Goal: Navigation & Orientation: Find specific page/section

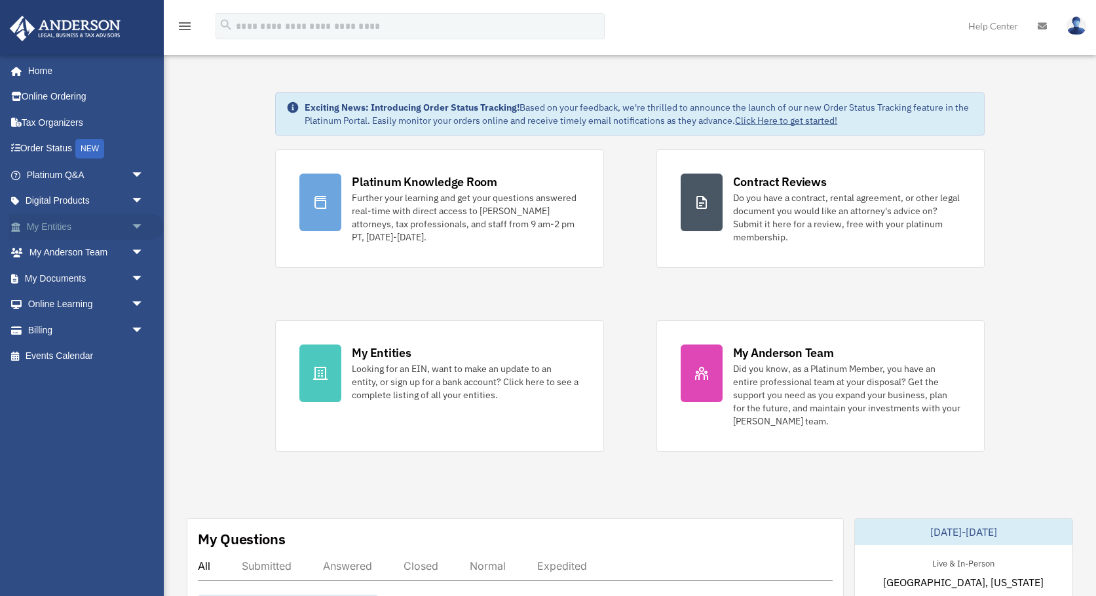
click at [137, 223] on span "arrow_drop_down" at bounding box center [144, 227] width 26 height 27
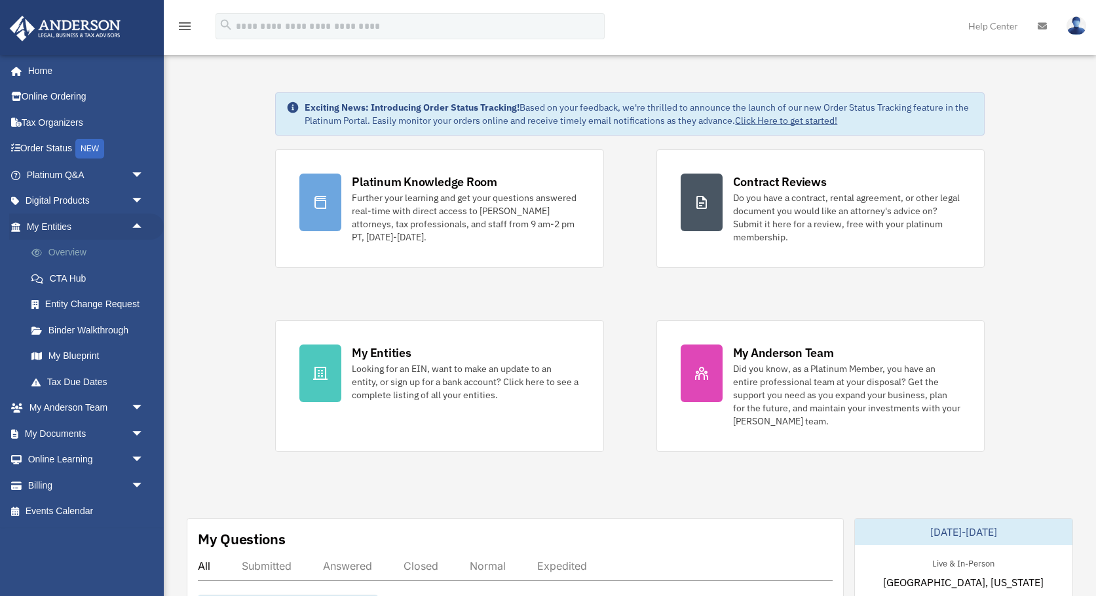
click at [66, 252] on link "Overview" at bounding box center [90, 253] width 145 height 26
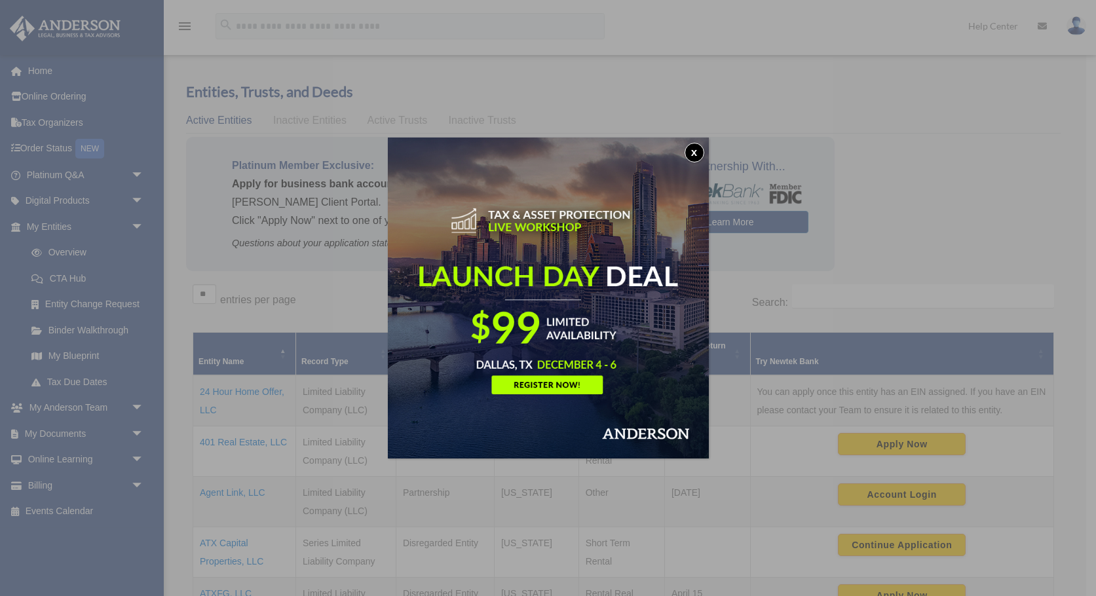
click at [696, 152] on button "x" at bounding box center [694, 153] width 20 height 20
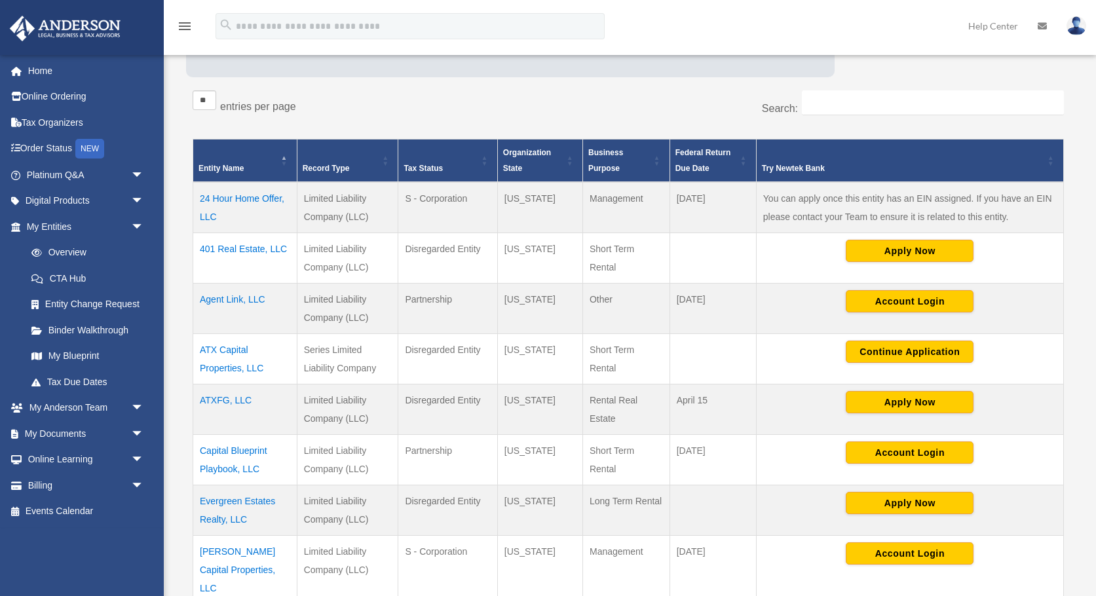
scroll to position [197, 0]
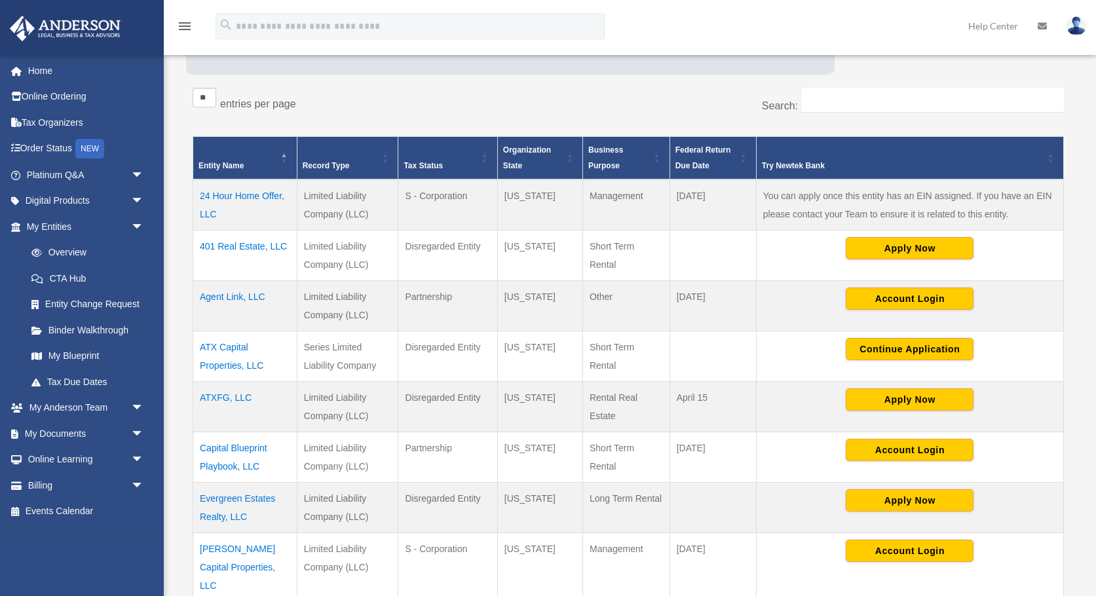
click at [238, 352] on td "ATX Capital Properties, LLC" at bounding box center [245, 356] width 104 height 50
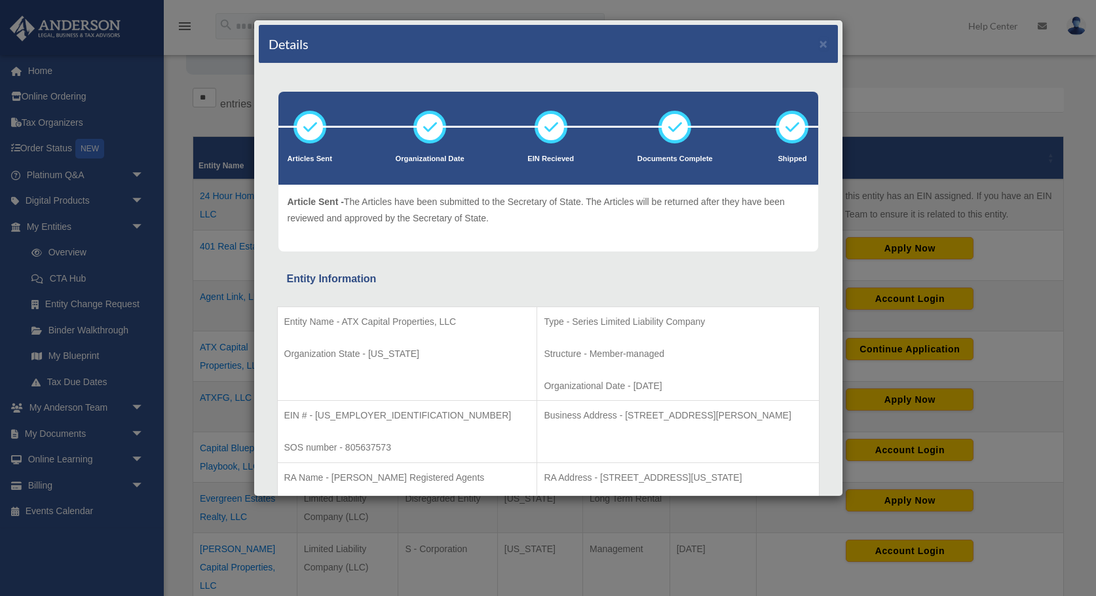
scroll to position [0, 0]
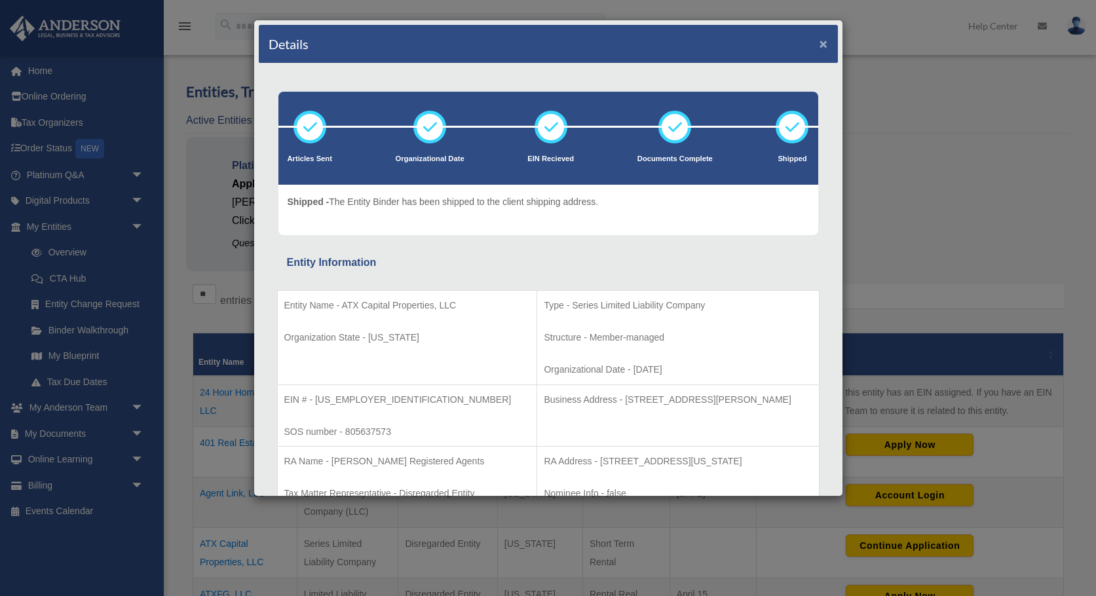
click at [825, 48] on button "×" at bounding box center [823, 44] width 9 height 14
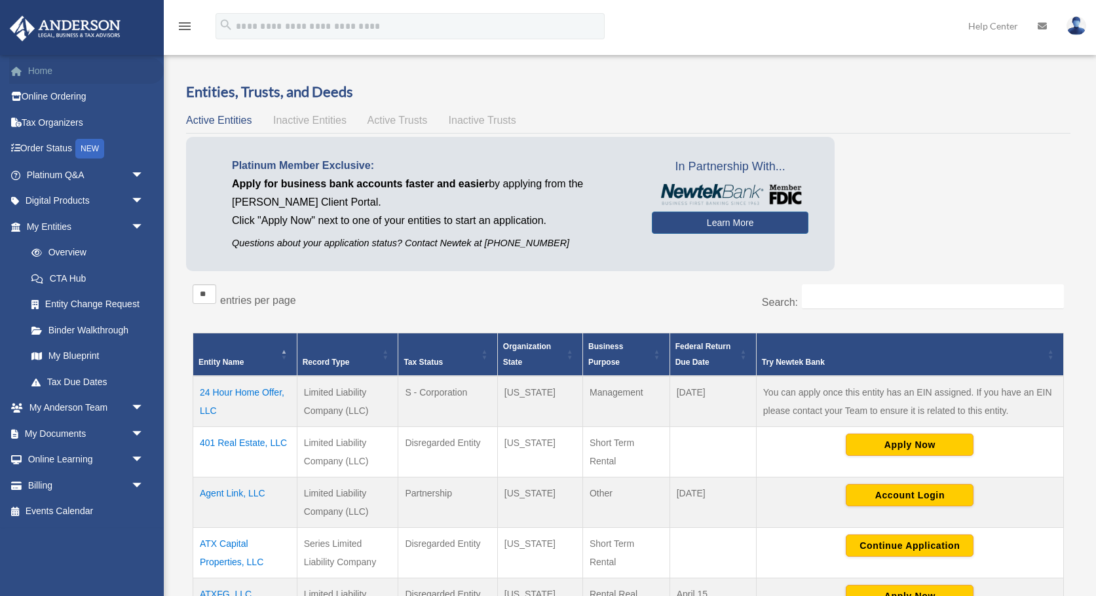
click at [50, 73] on link "Home" at bounding box center [86, 71] width 155 height 26
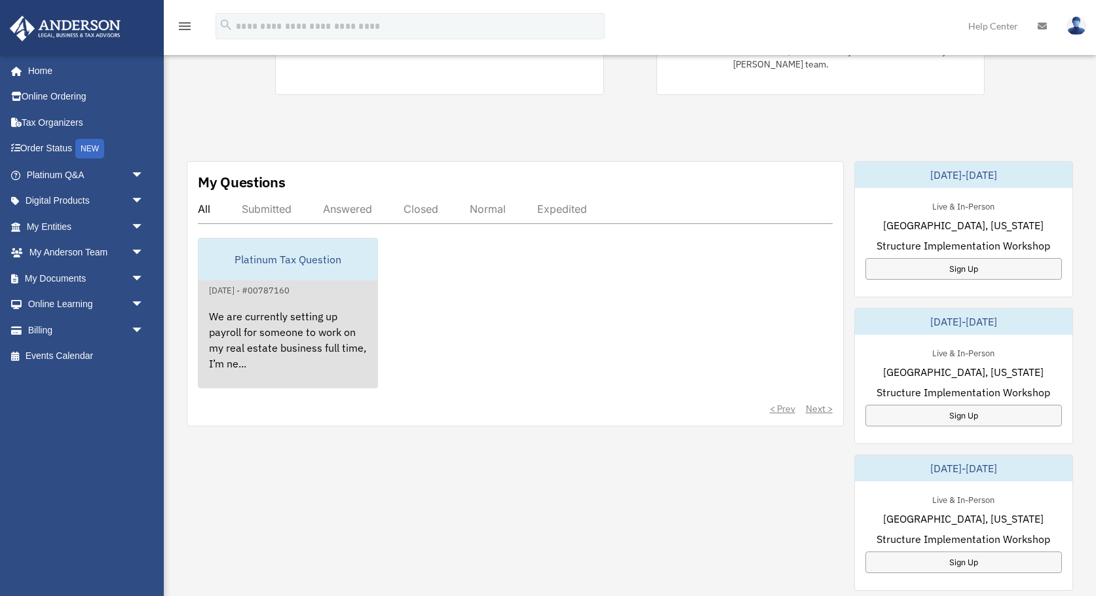
scroll to position [358, 0]
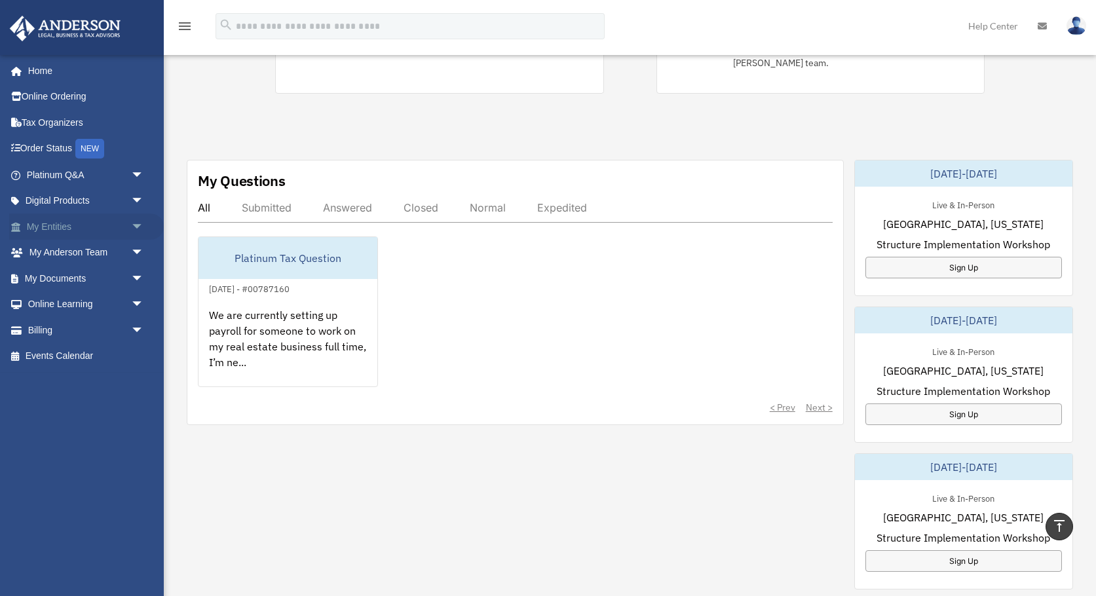
click at [135, 223] on span "arrow_drop_down" at bounding box center [144, 227] width 26 height 27
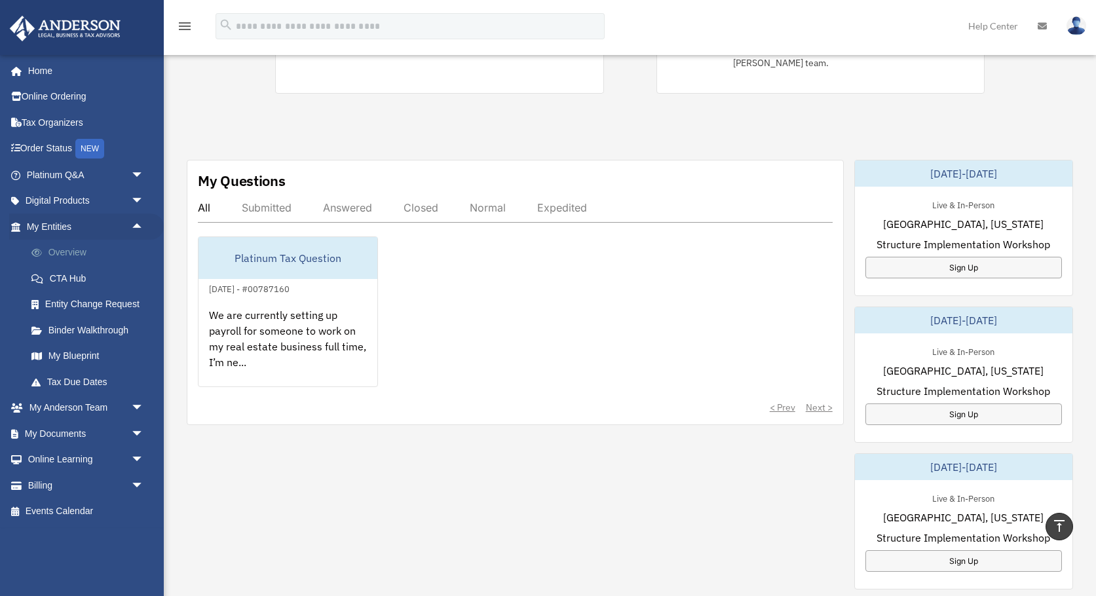
click at [66, 255] on link "Overview" at bounding box center [90, 253] width 145 height 26
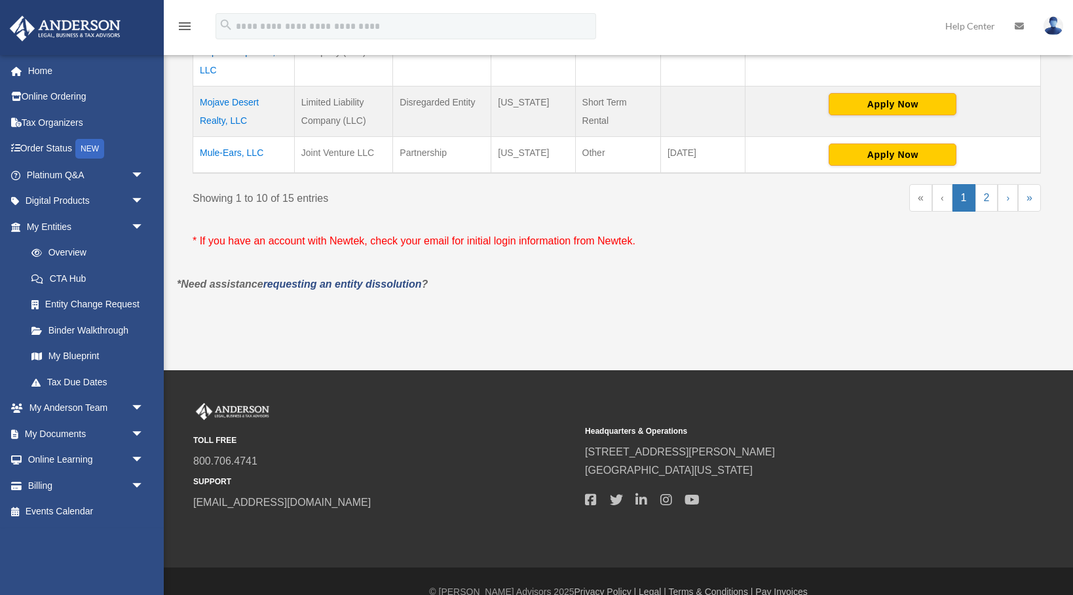
scroll to position [714, 0]
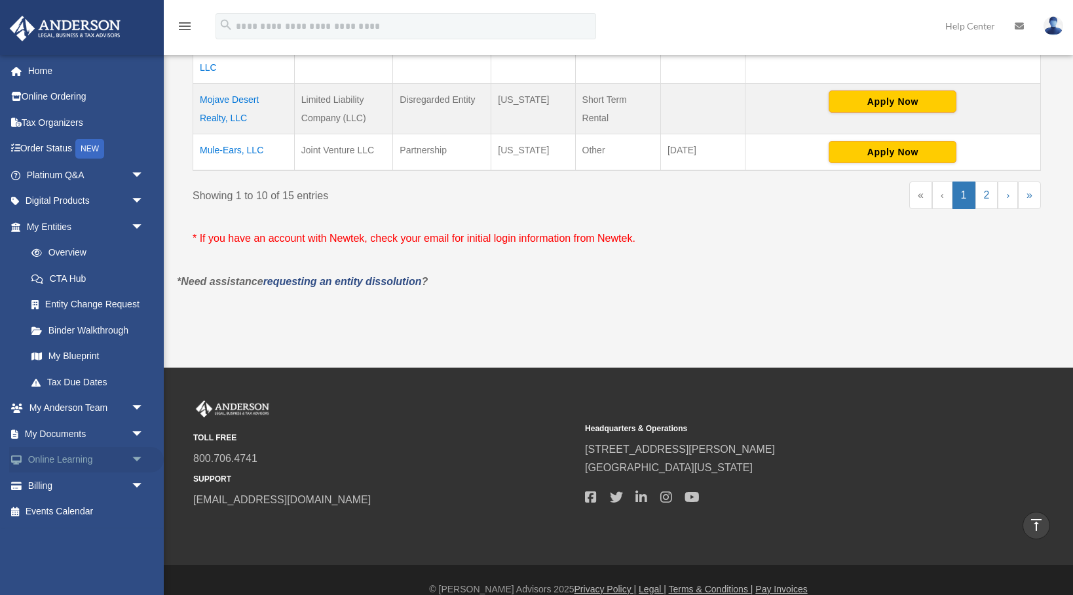
click at [143, 458] on span "arrow_drop_down" at bounding box center [144, 460] width 26 height 27
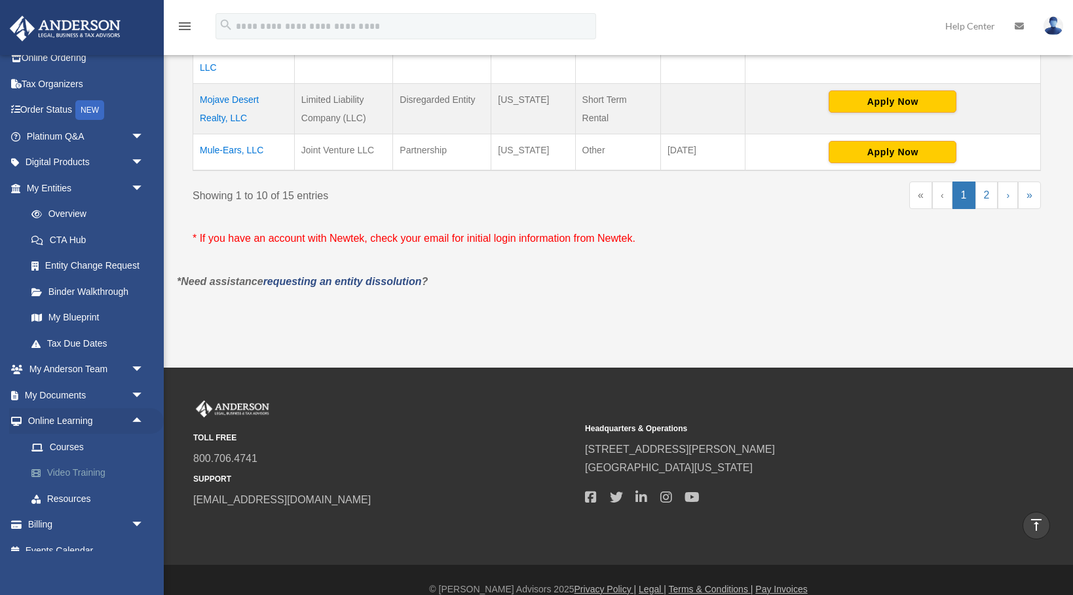
scroll to position [54, 0]
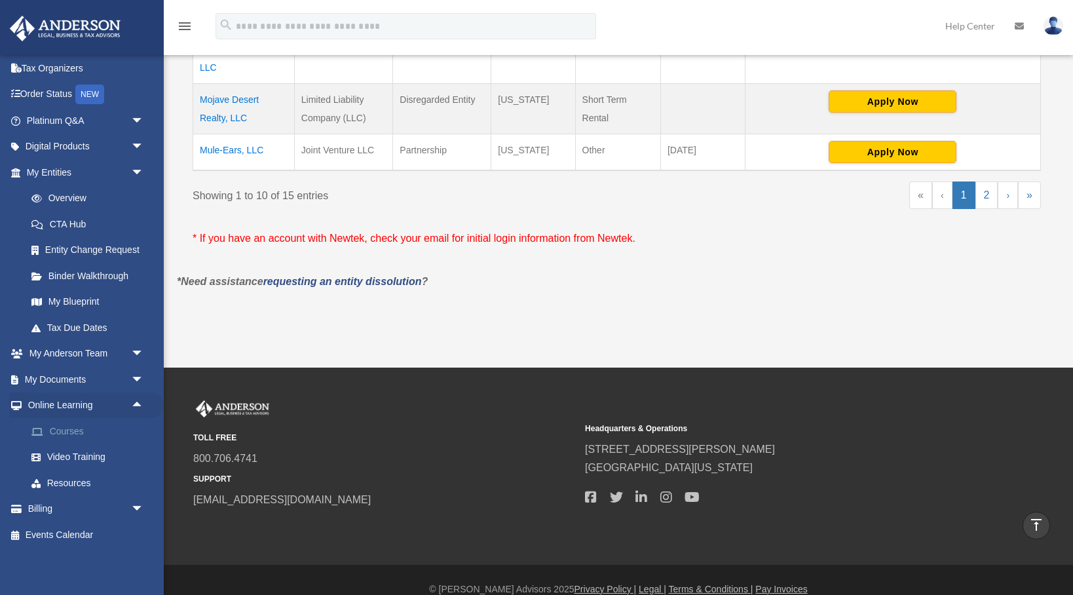
click at [109, 433] on link "Courses" at bounding box center [90, 431] width 145 height 26
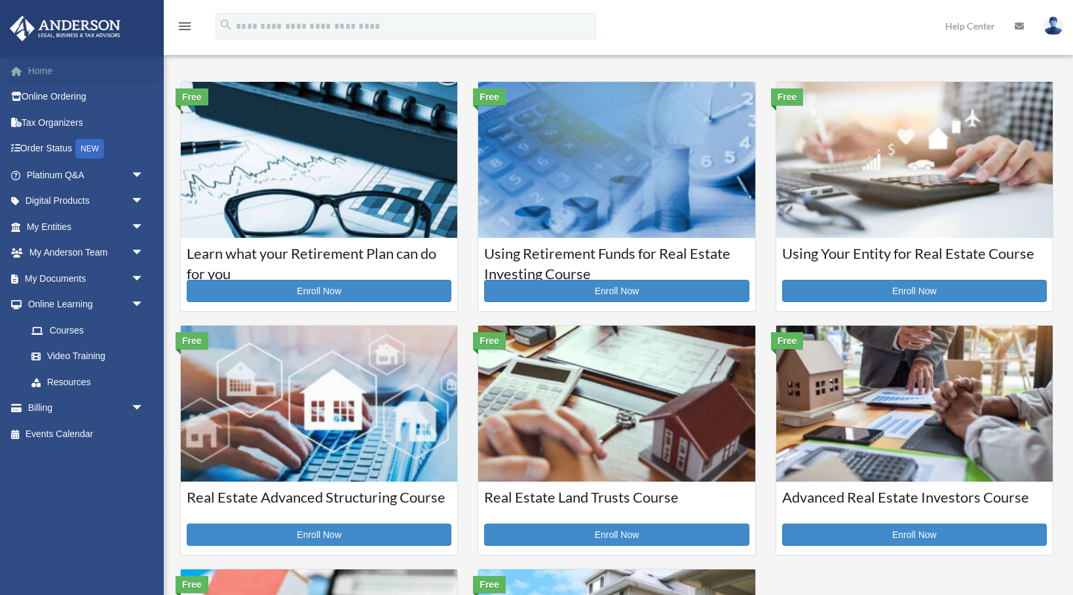
click at [34, 78] on link "Home" at bounding box center [86, 71] width 155 height 26
